Goal: Obtain resource: Download file/media

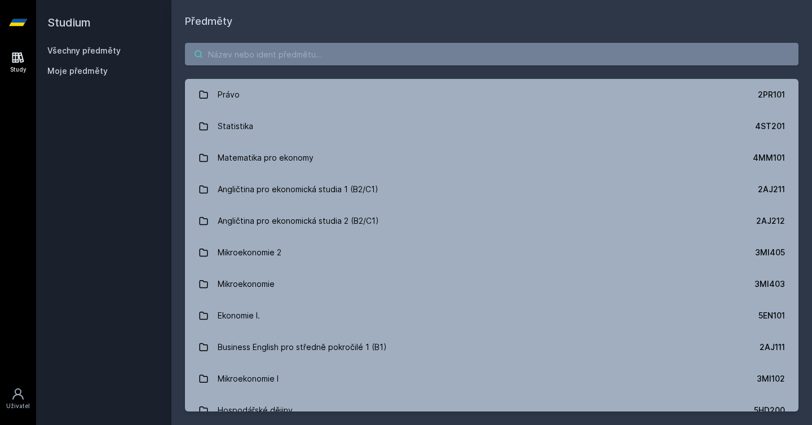
click at [276, 52] on input "search" at bounding box center [492, 54] width 614 height 23
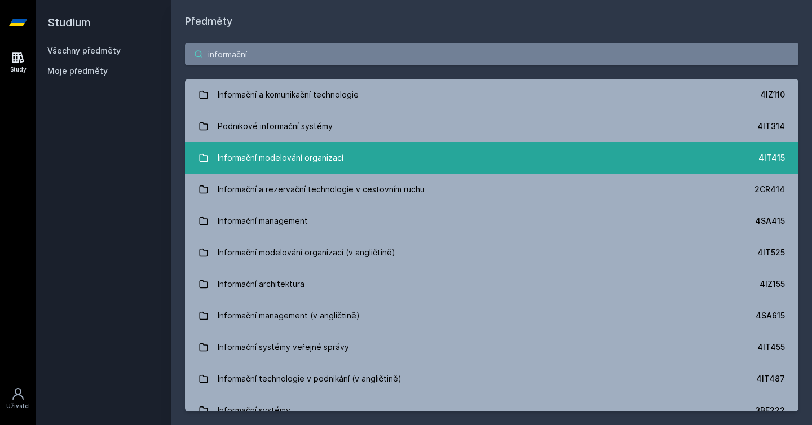
type input "informační"
click at [329, 149] on div "Informační modelování organizací" at bounding box center [281, 158] width 126 height 23
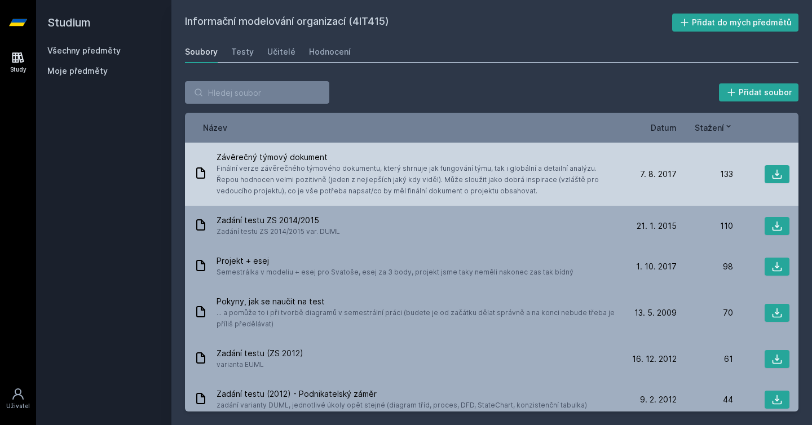
click at [436, 178] on span "Finální verze závěrečného týmového dokumentu, který shrnuje jak fungování týmu,…" at bounding box center [416, 180] width 399 height 34
click at [775, 179] on icon at bounding box center [778, 175] width 10 height 10
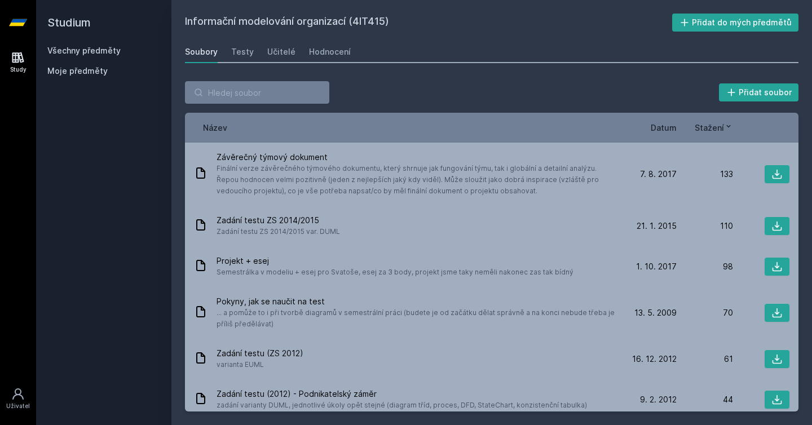
click at [102, 188] on div "Studium Všechny předměty Moje předměty" at bounding box center [103, 212] width 135 height 425
